Goal: Information Seeking & Learning: Learn about a topic

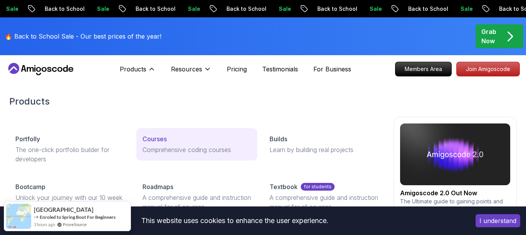
click at [163, 148] on p "Comprehensive coding courses" at bounding box center [197, 149] width 109 height 9
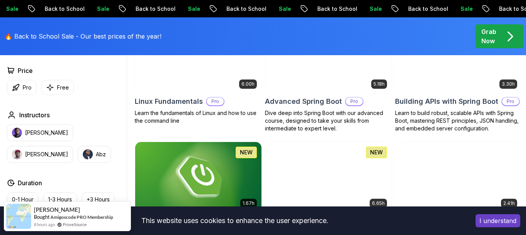
scroll to position [393, 0]
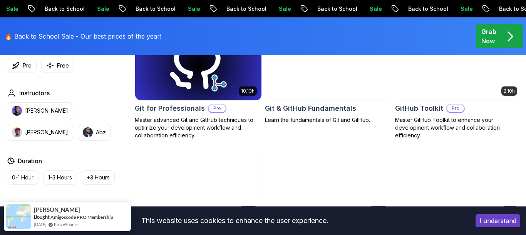
scroll to position [982, 0]
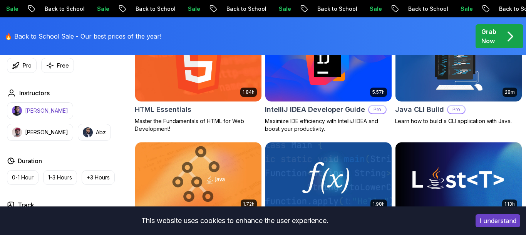
click at [30, 109] on p "[PERSON_NAME]" at bounding box center [46, 111] width 43 height 8
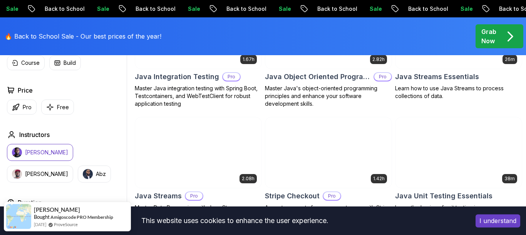
scroll to position [1336, 0]
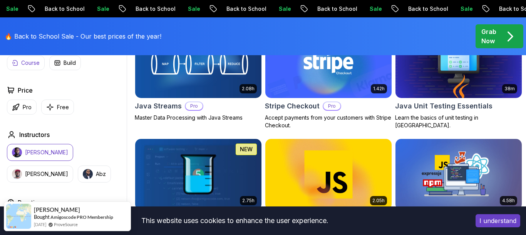
click at [28, 62] on p "Course" at bounding box center [30, 63] width 18 height 8
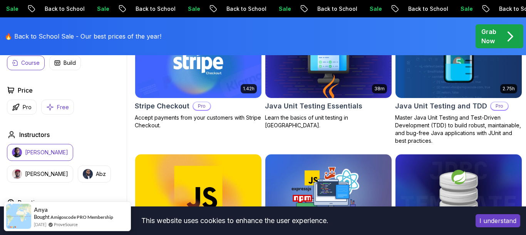
click at [59, 109] on p "Free" at bounding box center [63, 107] width 12 height 8
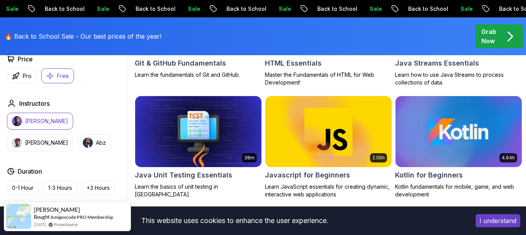
scroll to position [550, 0]
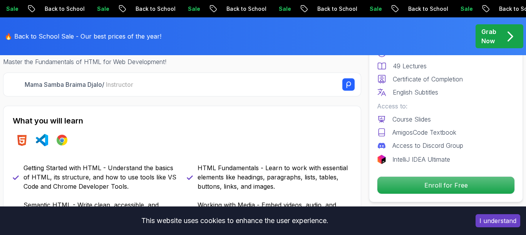
scroll to position [354, 0]
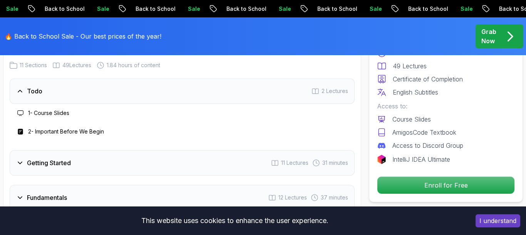
scroll to position [982, 0]
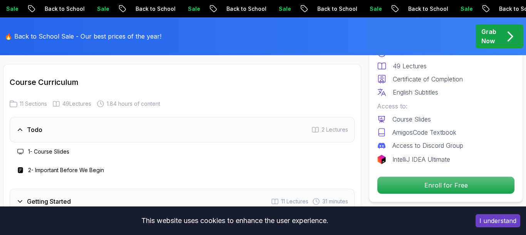
click at [55, 148] on h3 "1 - Course Slides" at bounding box center [48, 152] width 41 height 8
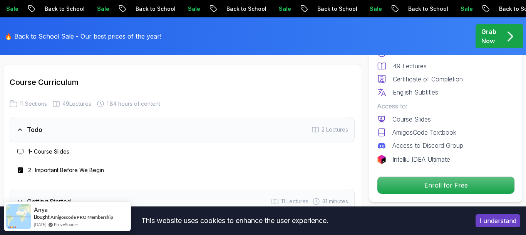
click at [65, 166] on h3 "2 - Important Before We Begin" at bounding box center [66, 170] width 76 height 8
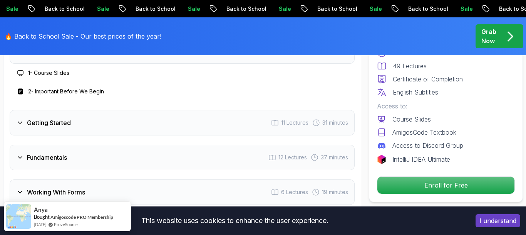
click at [20, 119] on icon at bounding box center [20, 123] width 8 height 8
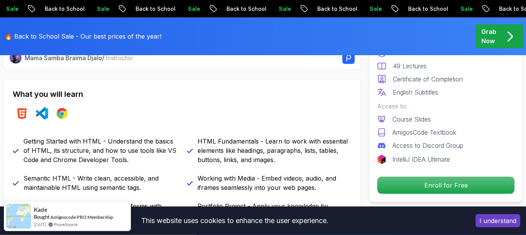
scroll to position [393, 0]
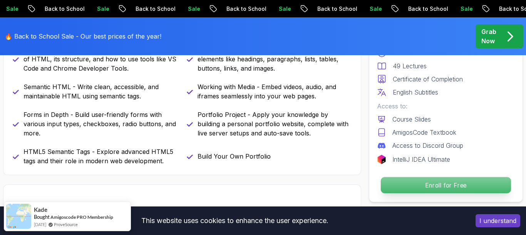
click at [453, 187] on p "Enroll for Free" at bounding box center [446, 185] width 130 height 16
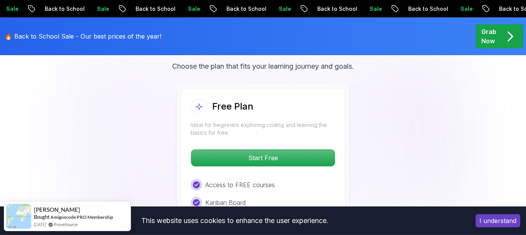
scroll to position [1765, 0]
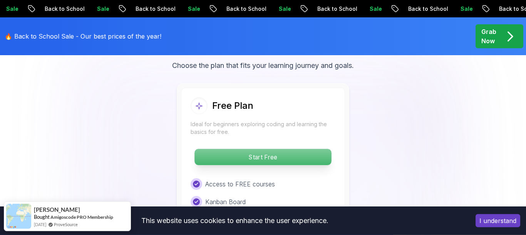
click at [272, 149] on p "Start Free" at bounding box center [262, 157] width 137 height 16
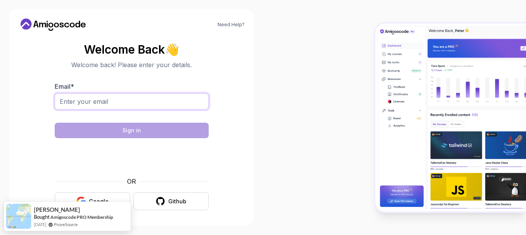
click at [197, 104] on input "Email *" at bounding box center [132, 101] width 154 height 16
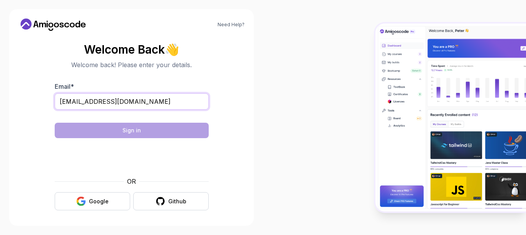
type input "anand.bg18sa@gmail.com"
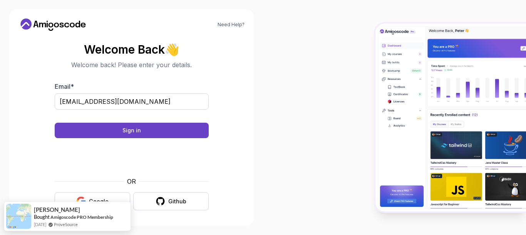
click at [95, 196] on button "Google" at bounding box center [92, 201] width 75 height 18
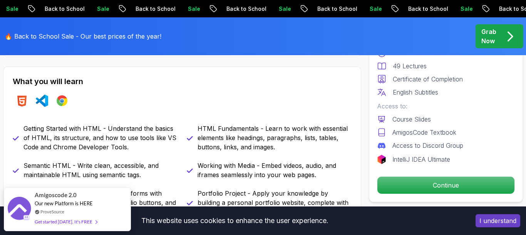
scroll to position [471, 0]
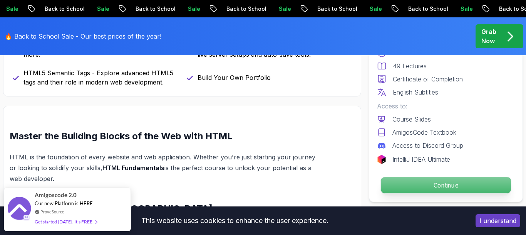
click at [414, 188] on p "Continue" at bounding box center [446, 185] width 130 height 16
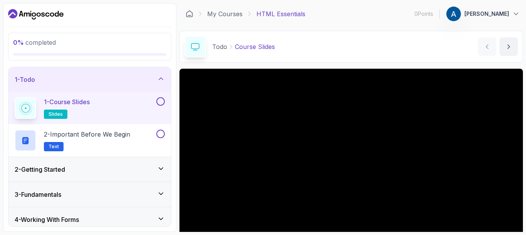
click at [62, 114] on p "slides" at bounding box center [55, 113] width 23 height 9
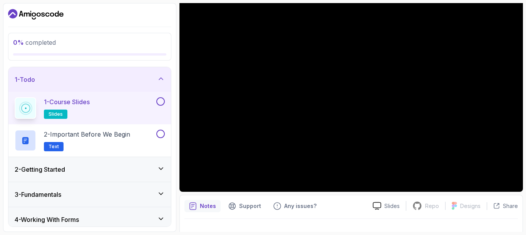
scroll to position [84, 0]
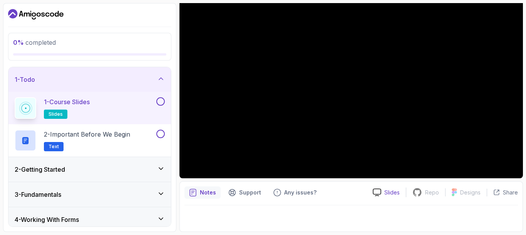
click at [386, 189] on p "Slides" at bounding box center [391, 192] width 15 height 8
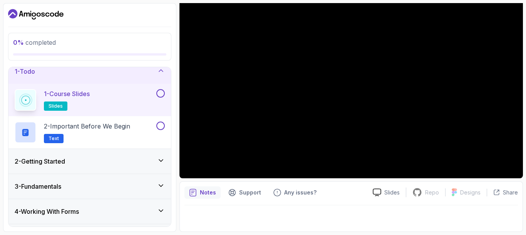
scroll to position [0, 0]
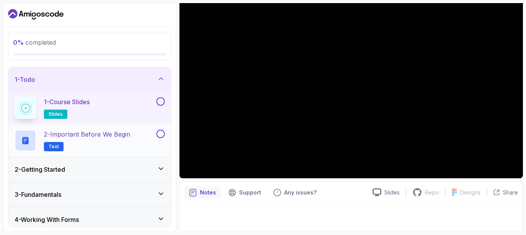
click at [129, 146] on h2 "2 - Important Before We Begin Text" at bounding box center [87, 140] width 86 height 22
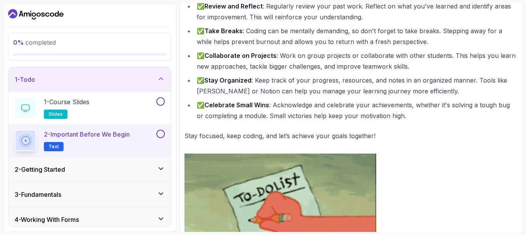
scroll to position [406, 0]
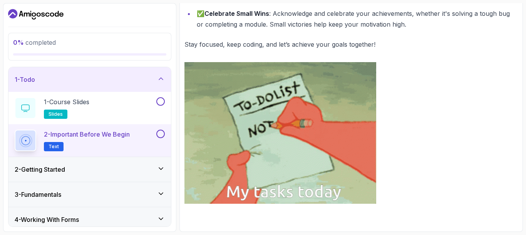
click at [261, 149] on img at bounding box center [280, 132] width 192 height 141
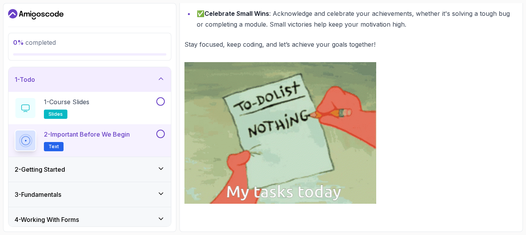
click at [94, 170] on div "2 - Getting Started" at bounding box center [90, 168] width 150 height 9
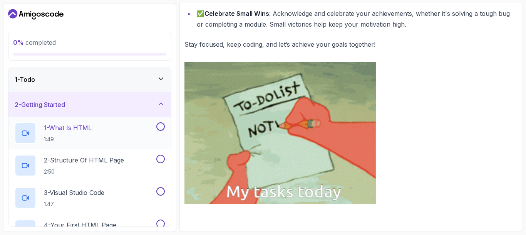
click at [110, 138] on div "1 - What Is HTML 1:49" at bounding box center [85, 133] width 140 height 22
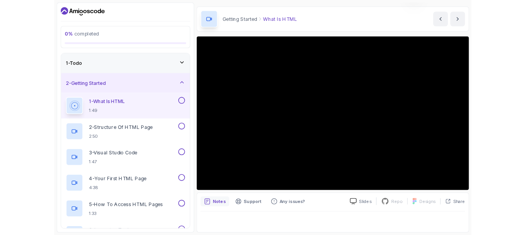
scroll to position [23, 0]
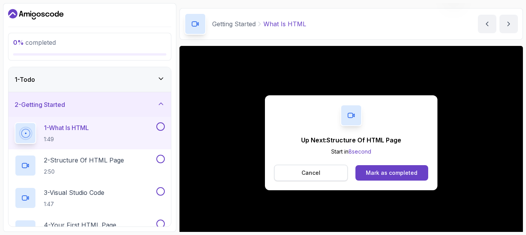
click at [302, 174] on button "Cancel" at bounding box center [311, 172] width 74 height 16
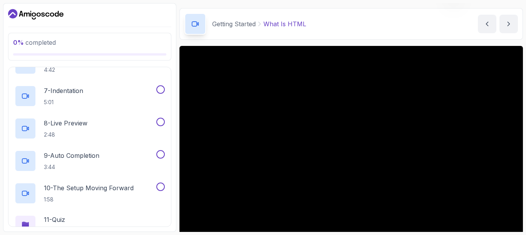
scroll to position [370, 0]
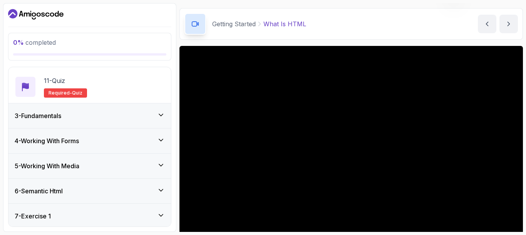
click at [134, 118] on div "3 - Fundamentals" at bounding box center [90, 115] width 150 height 9
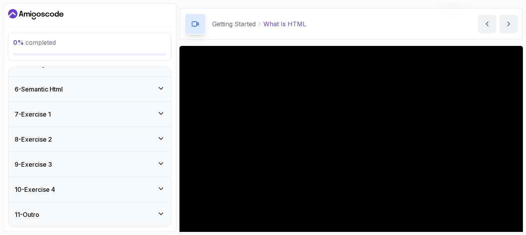
scroll to position [411, 0]
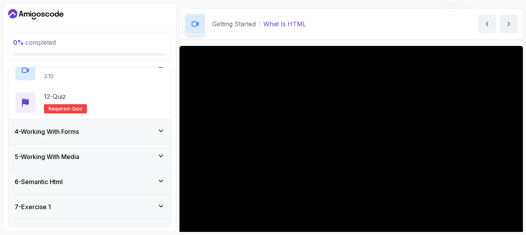
click at [119, 129] on div "4 - Working With Forms" at bounding box center [90, 131] width 150 height 9
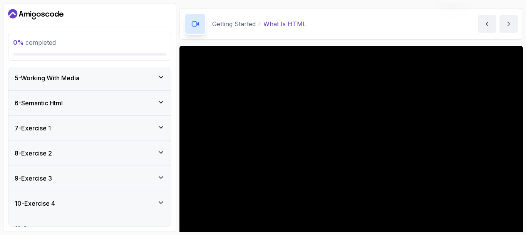
scroll to position [310, 0]
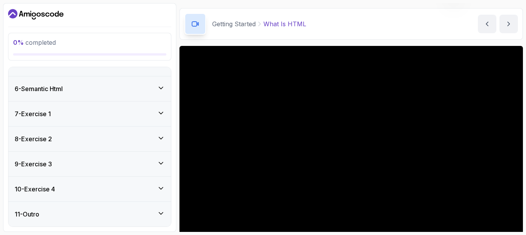
click at [106, 124] on div "7 - Exercise 1" at bounding box center [89, 113] width 163 height 25
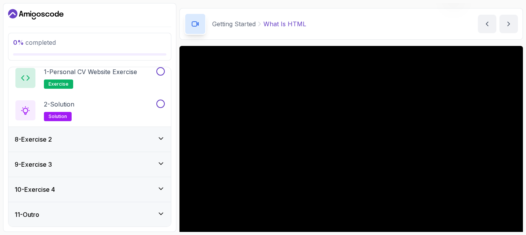
scroll to position [181, 0]
click at [98, 80] on h2 "1 - Personal CV Website Exercise exercise" at bounding box center [90, 78] width 93 height 22
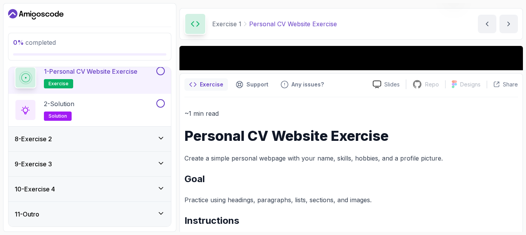
click at [159, 73] on button at bounding box center [160, 71] width 8 height 8
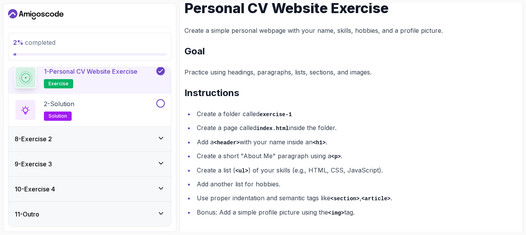
scroll to position [126, 0]
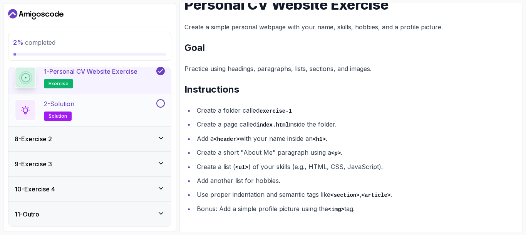
click at [41, 111] on div "2 - Solution solution" at bounding box center [85, 110] width 140 height 22
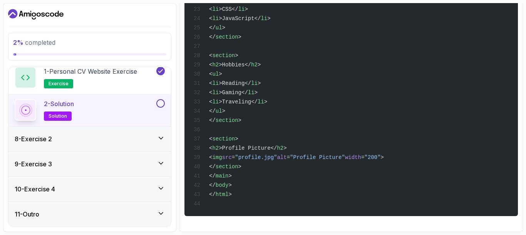
scroll to position [368, 0]
click at [39, 138] on h3 "8 - Exercise 2" at bounding box center [33, 138] width 37 height 9
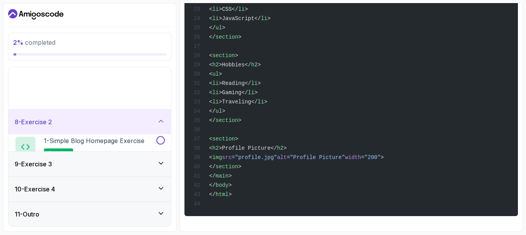
scroll to position [116, 0]
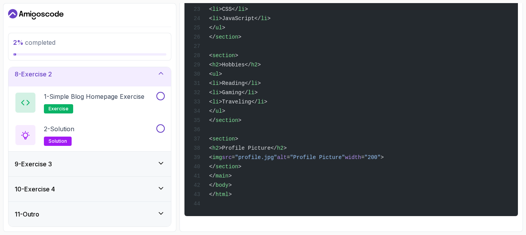
click at [49, 160] on h3 "9 - Exercise 3" at bounding box center [33, 163] width 37 height 9
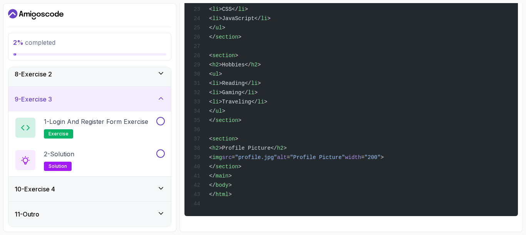
click at [54, 200] on div "10 - Exercise 4" at bounding box center [89, 188] width 163 height 25
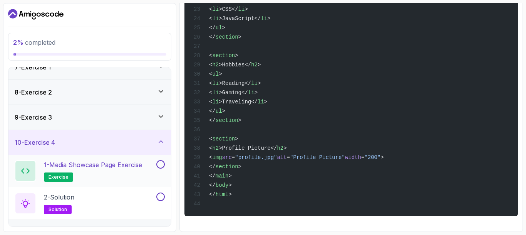
scroll to position [181, 0]
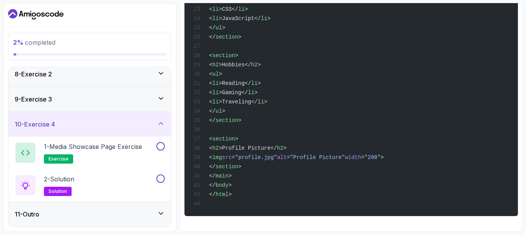
click at [65, 218] on div "11 - Outro" at bounding box center [90, 213] width 150 height 9
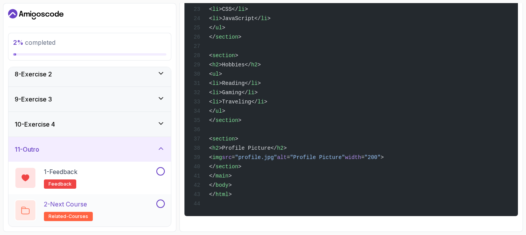
click at [90, 197] on div "2 - Next Course related-courses" at bounding box center [89, 210] width 163 height 32
click at [98, 212] on div "2 - Next Course related-courses" at bounding box center [85, 210] width 140 height 22
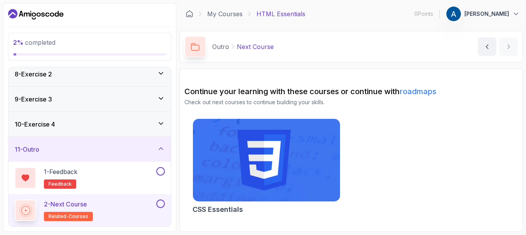
click at [414, 93] on link "roadmaps" at bounding box center [418, 91] width 37 height 9
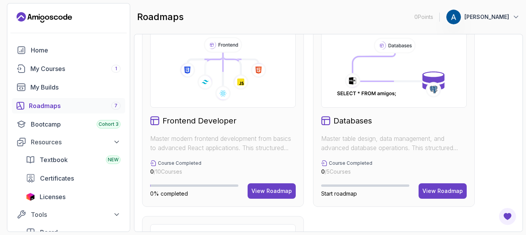
scroll to position [416, 0]
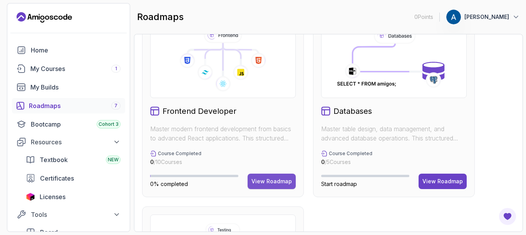
click at [278, 180] on div "View Roadmap" at bounding box center [271, 181] width 40 height 8
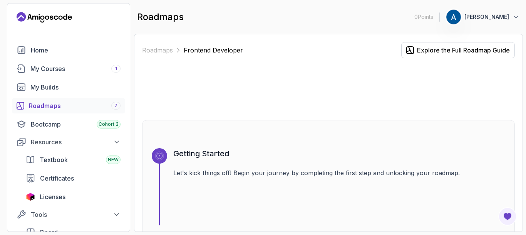
click at [501, 5] on div "roadmaps 0 Points 1 Anand J" at bounding box center [328, 17] width 389 height 28
click at [500, 14] on p "Anand J" at bounding box center [486, 17] width 45 height 8
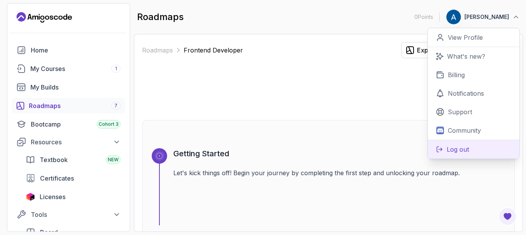
click at [467, 146] on p "Log out" at bounding box center [458, 148] width 22 height 9
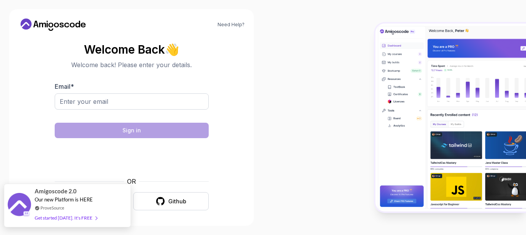
click at [65, 220] on div "Get started today. It's FREE" at bounding box center [66, 217] width 62 height 9
